Goal: Communication & Community: Answer question/provide support

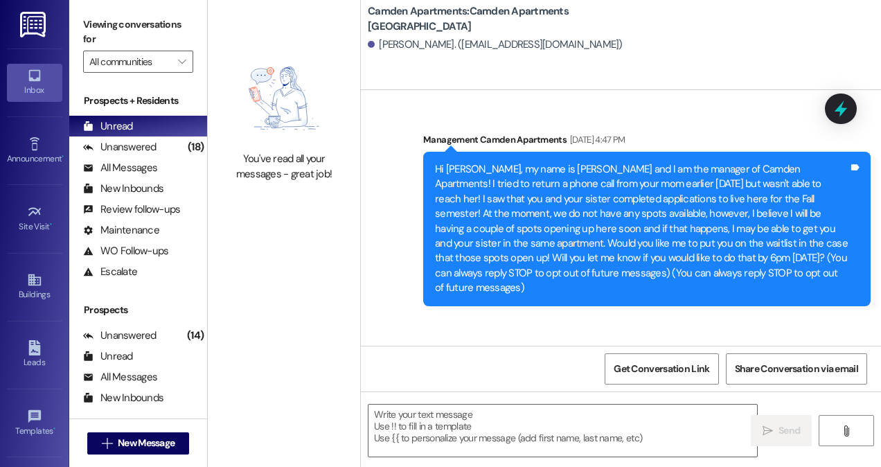
scroll to position [2628, 0]
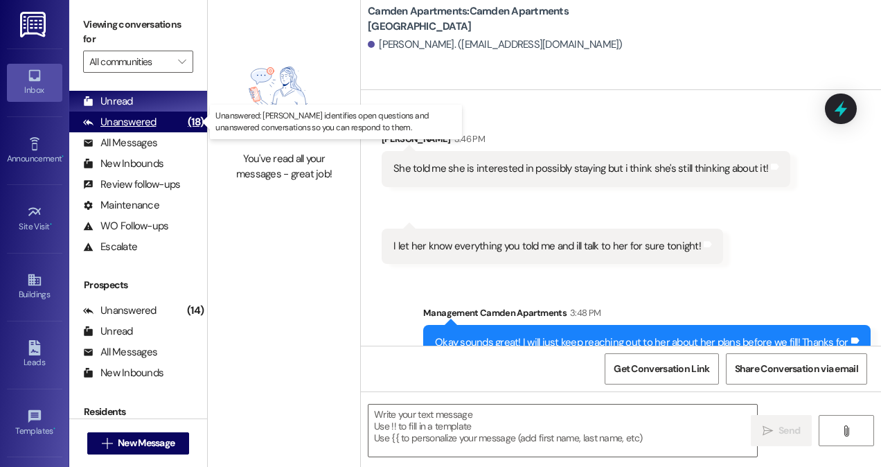
click at [157, 120] on div "Unanswered (18)" at bounding box center [138, 121] width 138 height 21
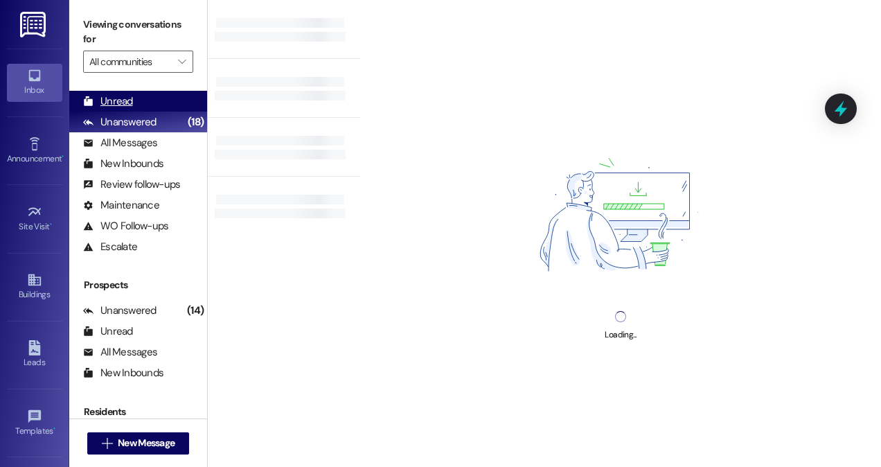
click at [159, 102] on div "Unread (0)" at bounding box center [138, 101] width 138 height 21
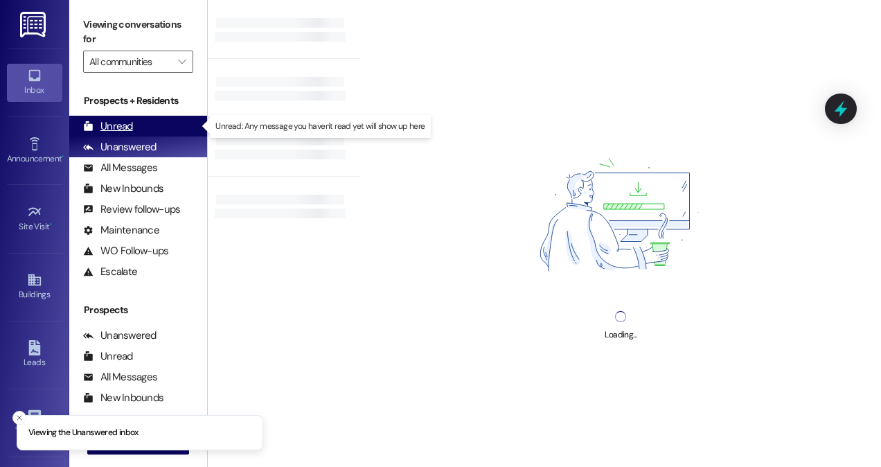
click at [140, 127] on div "Unread (0)" at bounding box center [138, 126] width 138 height 21
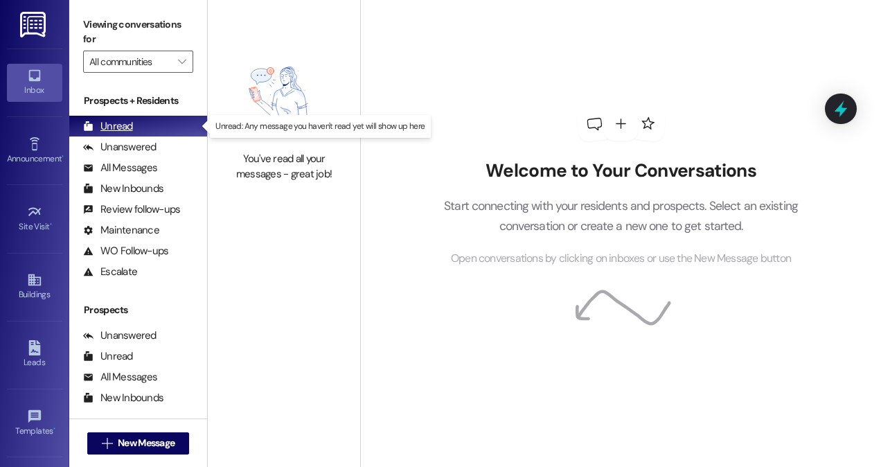
click at [140, 127] on div "Unread (0)" at bounding box center [138, 126] width 138 height 21
